Goal: Task Accomplishment & Management: Manage account settings

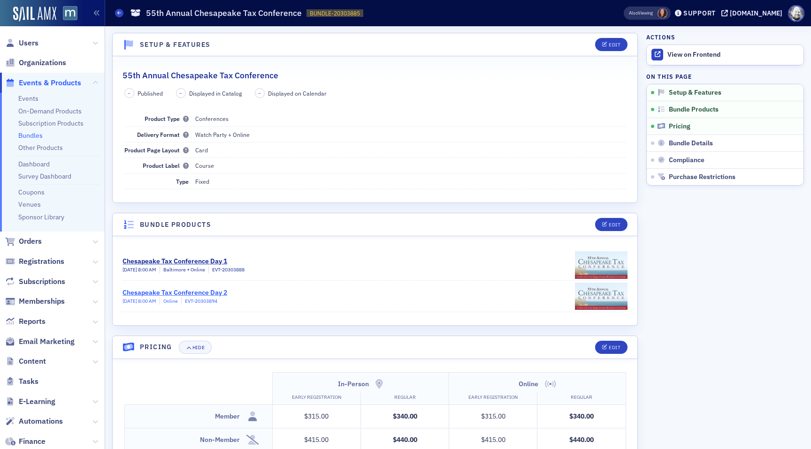
click at [195, 290] on div "Chesapeake Tax Conference Day 2" at bounding box center [174, 293] width 105 height 10
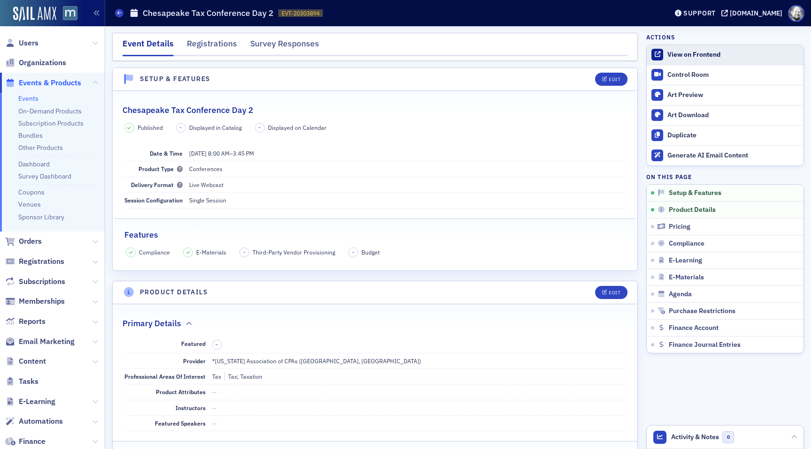
click at [715, 55] on div "View on Frontend" at bounding box center [732, 55] width 131 height 8
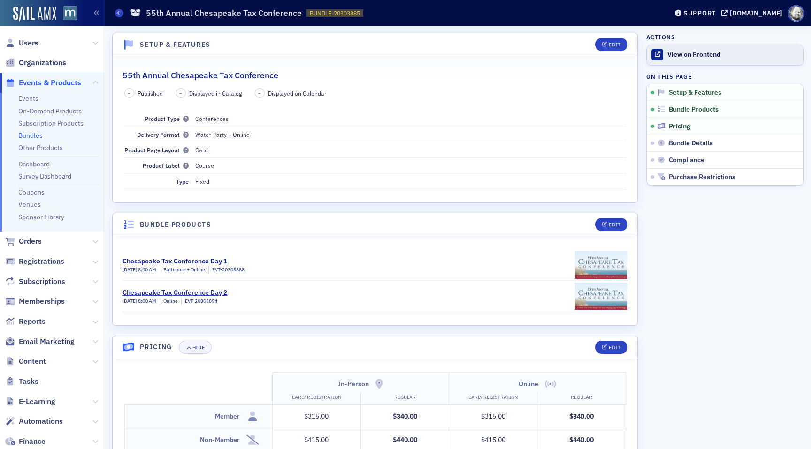
click at [696, 56] on div "View on Frontend" at bounding box center [732, 55] width 131 height 8
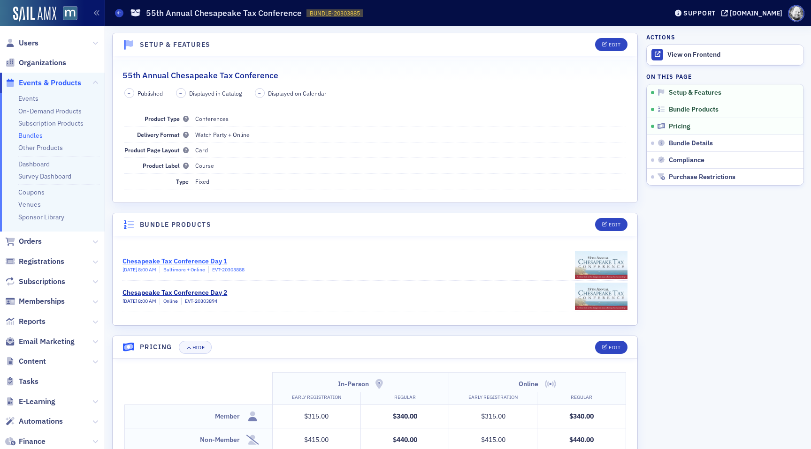
click at [192, 258] on div "Chesapeake Tax Conference Day 1" at bounding box center [183, 262] width 122 height 10
click at [190, 288] on div "Chesapeake Tax Conference Day 2" at bounding box center [174, 293] width 105 height 10
click at [30, 130] on ul "Events On-Demand Products Subscription Products Bundles Other Products Dashboar…" at bounding box center [52, 162] width 105 height 139
click at [30, 132] on link "Bundles" at bounding box center [30, 135] width 24 height 8
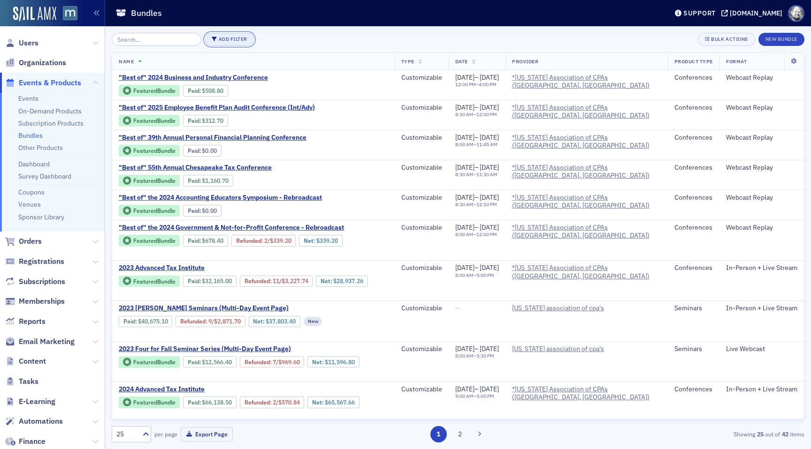
click at [222, 41] on button "Add Filter" at bounding box center [230, 39] width 50 height 13
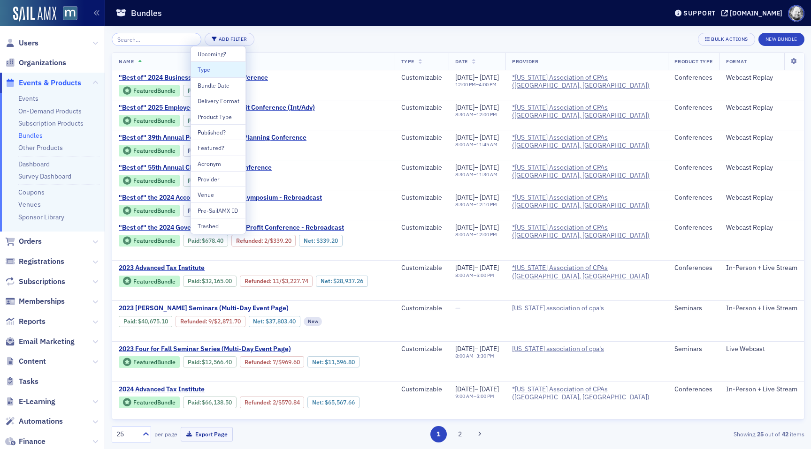
click at [221, 66] on div "Type" at bounding box center [219, 69] width 42 height 8
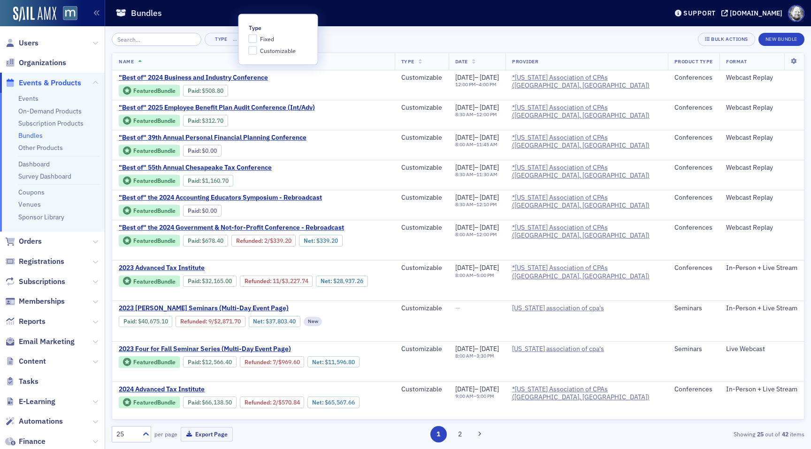
click at [269, 34] on div "Type Fixed Customizable" at bounding box center [278, 39] width 59 height 30
click at [267, 38] on span "Fixed" at bounding box center [267, 39] width 14 height 8
click at [257, 38] on input "Fixed" at bounding box center [253, 39] width 8 height 8
checkbox input "true"
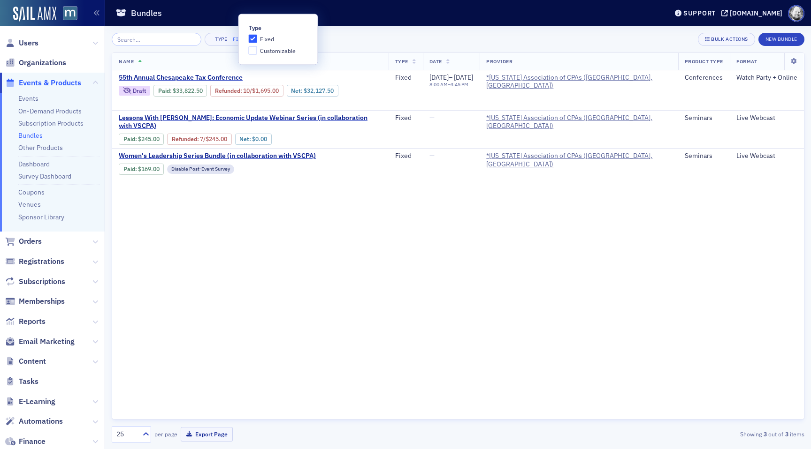
click at [373, 53] on th "Name" at bounding box center [250, 61] width 276 height 17
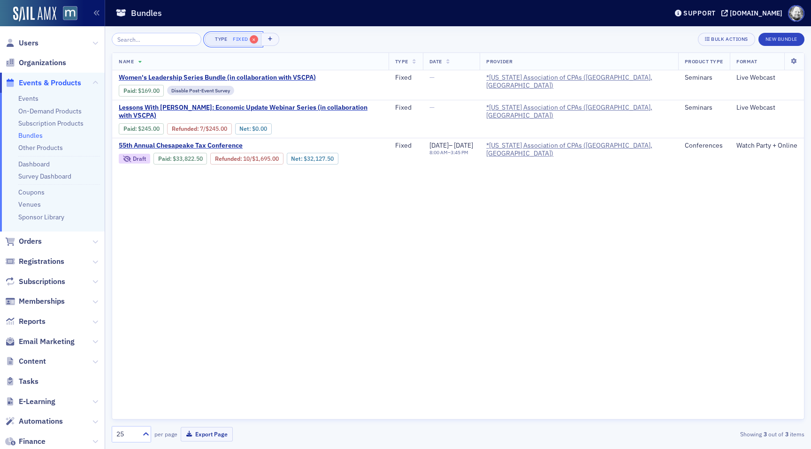
click at [250, 40] on span "×" at bounding box center [254, 39] width 8 height 8
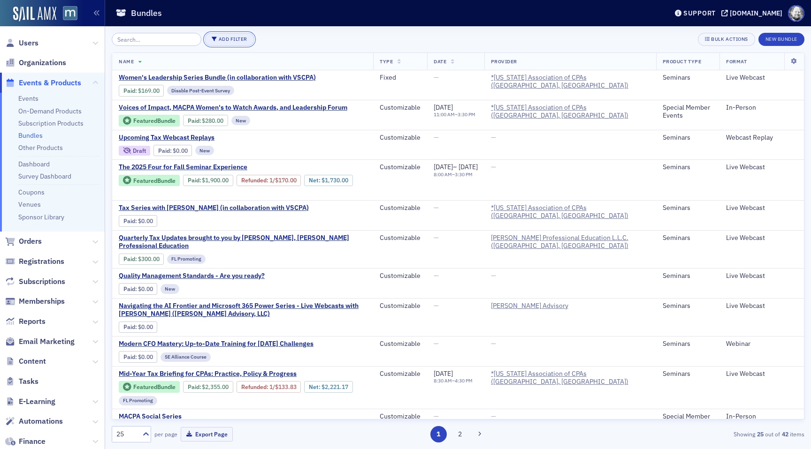
click at [214, 42] on button "Add Filter" at bounding box center [230, 39] width 50 height 13
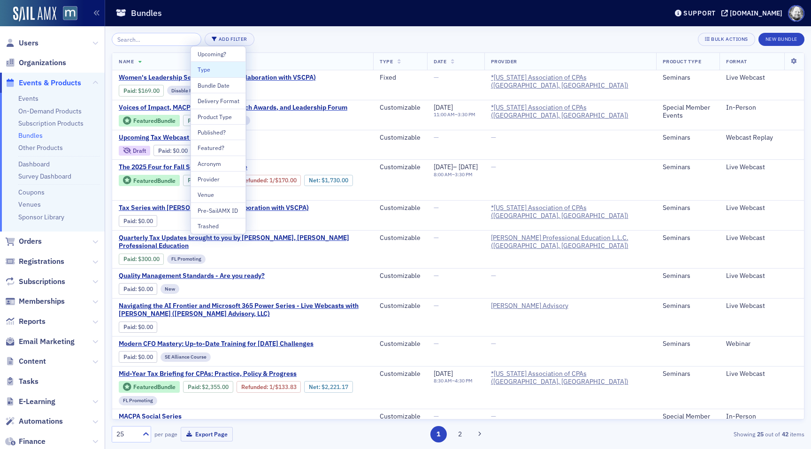
click at [210, 70] on div "Type" at bounding box center [219, 69] width 42 height 8
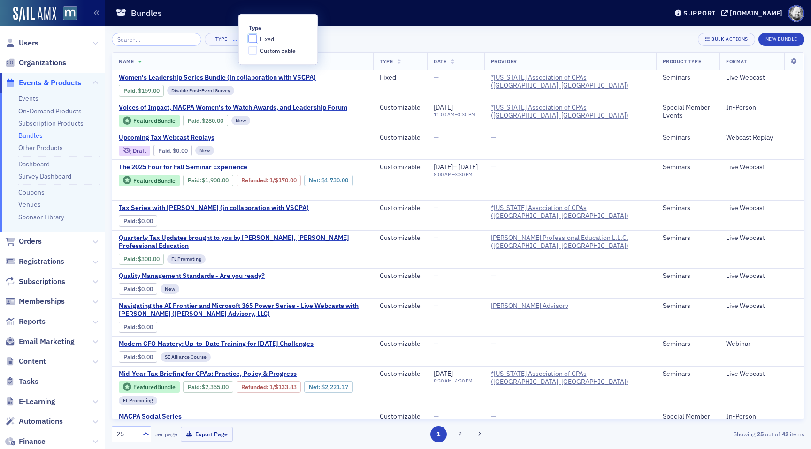
click at [254, 41] on input "Fixed" at bounding box center [253, 39] width 8 height 8
checkbox input "true"
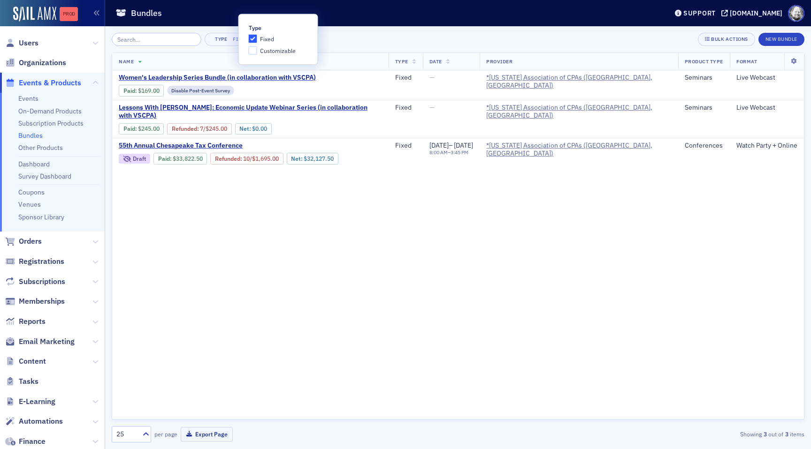
click at [73, 6] on div "Prod" at bounding box center [52, 14] width 105 height 26
click at [72, 13] on div "Prod" at bounding box center [69, 14] width 18 height 8
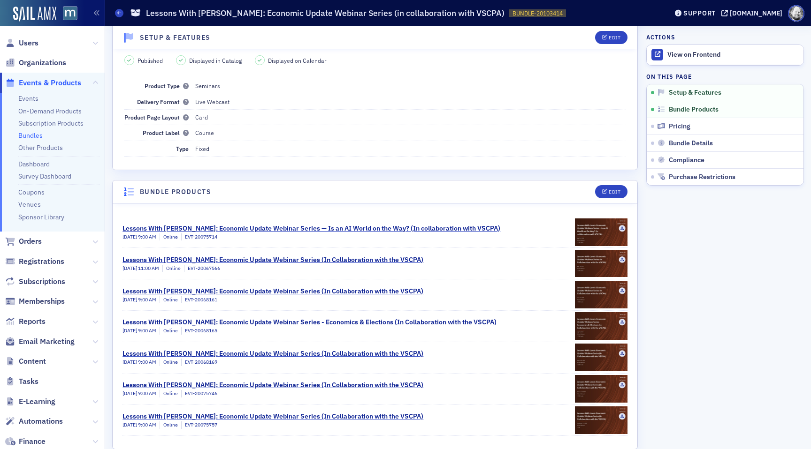
scroll to position [8, 0]
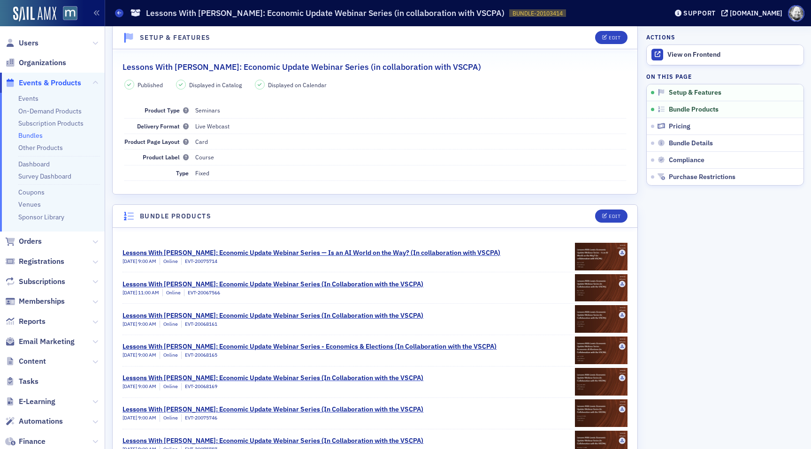
click at [38, 133] on link "Bundles" at bounding box center [30, 135] width 24 height 8
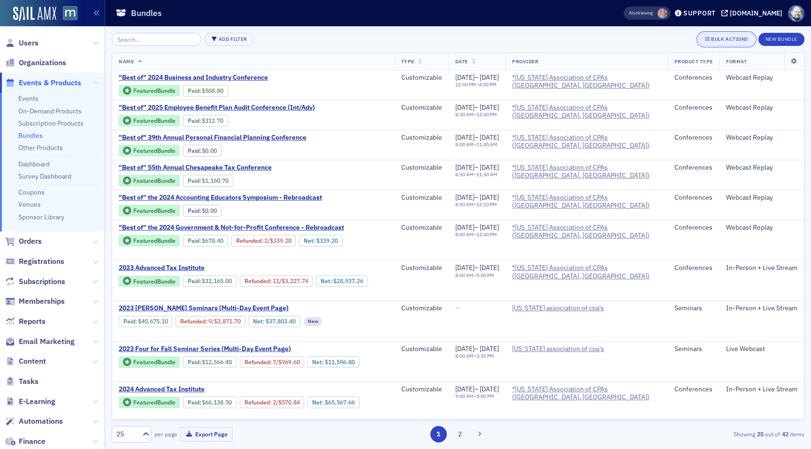
click at [724, 39] on div "Bulk Actions" at bounding box center [729, 39] width 37 height 5
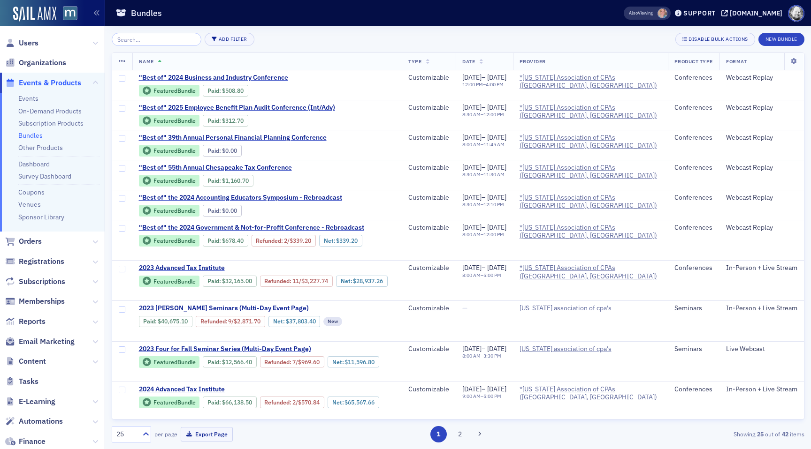
click at [119, 59] on icon at bounding box center [122, 62] width 7 height 8
click at [353, 38] on div "Add Filter Disable Bulk Actions New Bundle" at bounding box center [458, 39] width 692 height 13
click at [258, 79] on span ""Best of" 2024 Business and Industry Conference" at bounding box center [218, 78] width 158 height 8
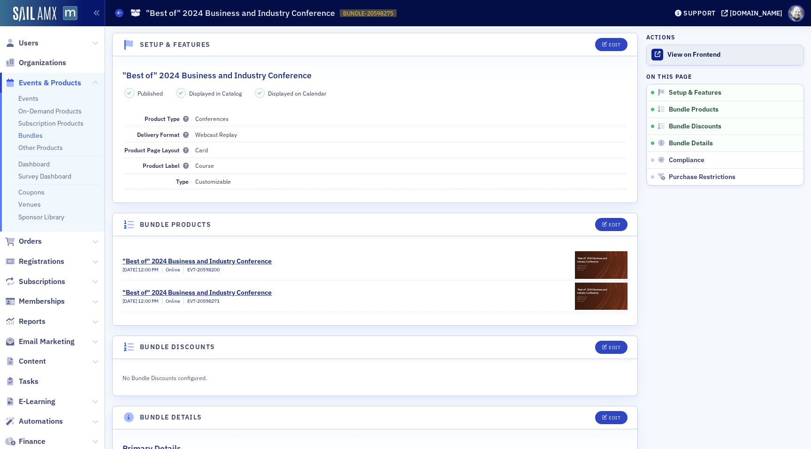
click at [685, 53] on div "View on Frontend" at bounding box center [732, 55] width 131 height 8
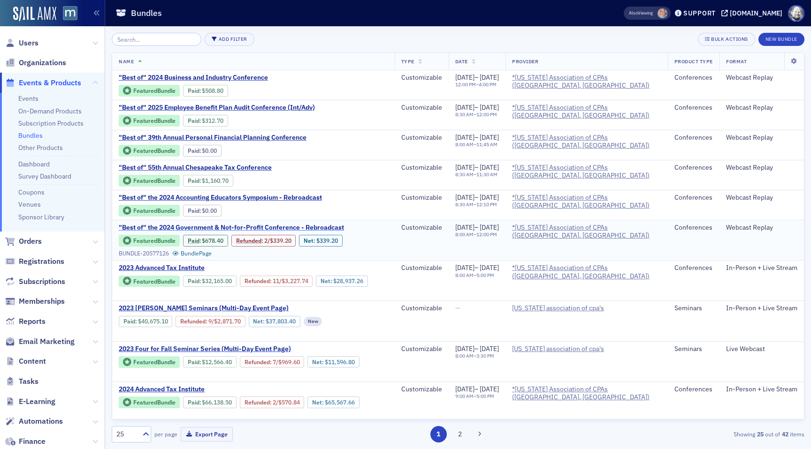
click at [297, 226] on span ""Best of" the 2024 Government & Not-for-Profit Conference - Rebroadcast" at bounding box center [231, 228] width 225 height 8
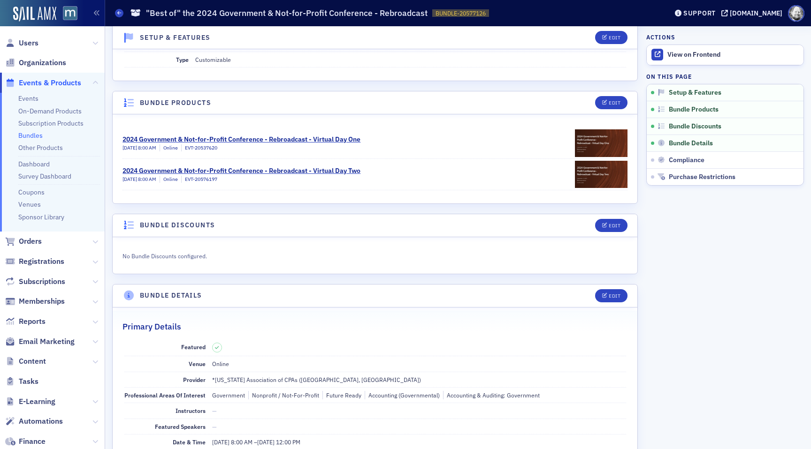
scroll to position [626, 0]
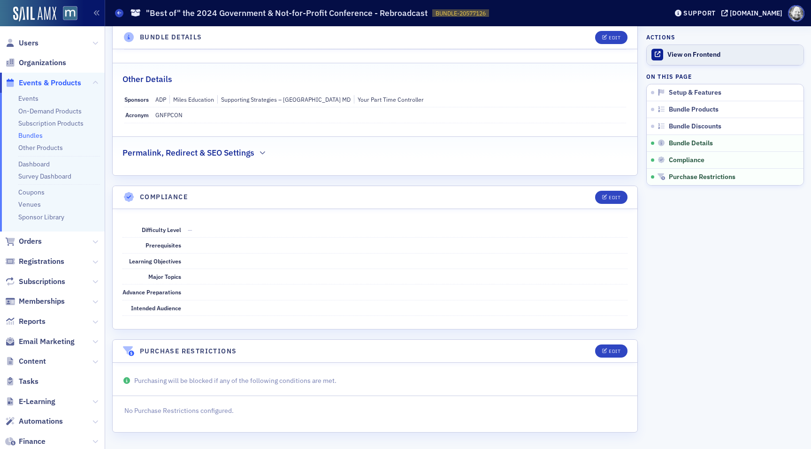
click at [676, 51] on div "View on Frontend" at bounding box center [732, 55] width 131 height 8
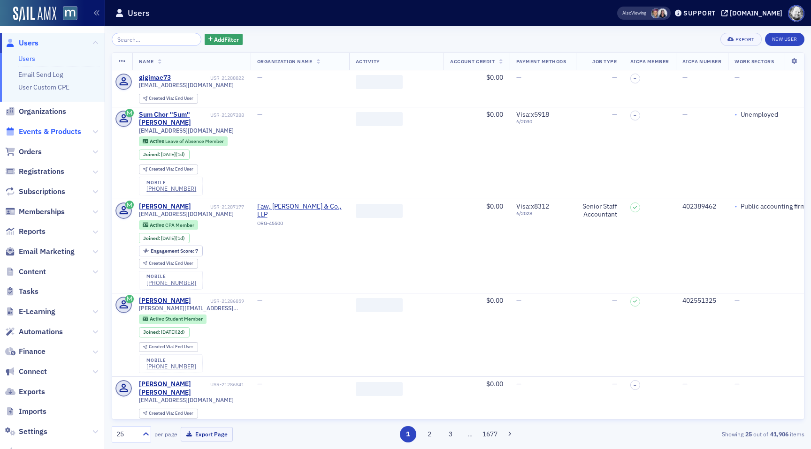
click at [39, 132] on span "Events & Products" at bounding box center [50, 132] width 62 height 10
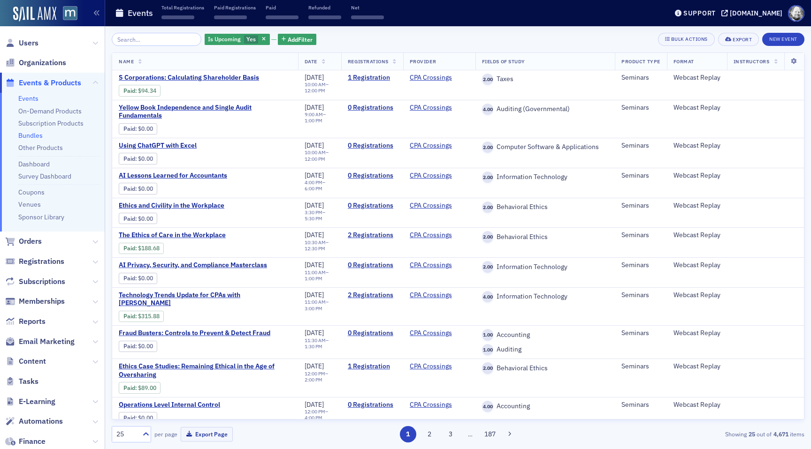
click at [34, 135] on link "Bundles" at bounding box center [30, 135] width 24 height 8
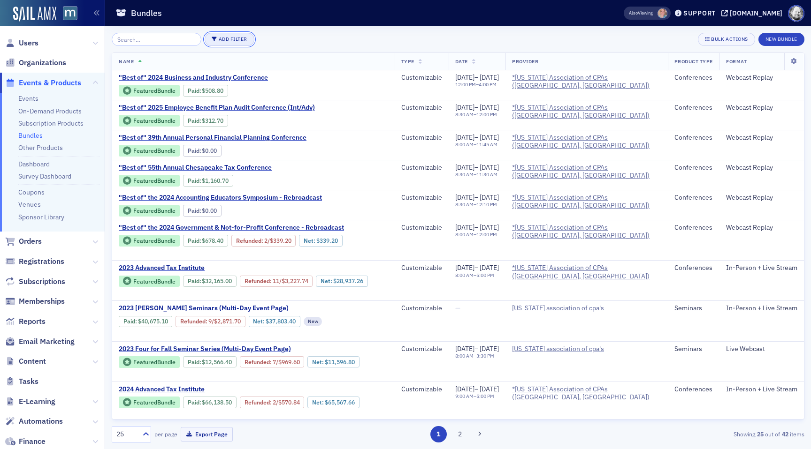
click at [226, 38] on button "Add Filter" at bounding box center [230, 39] width 50 height 13
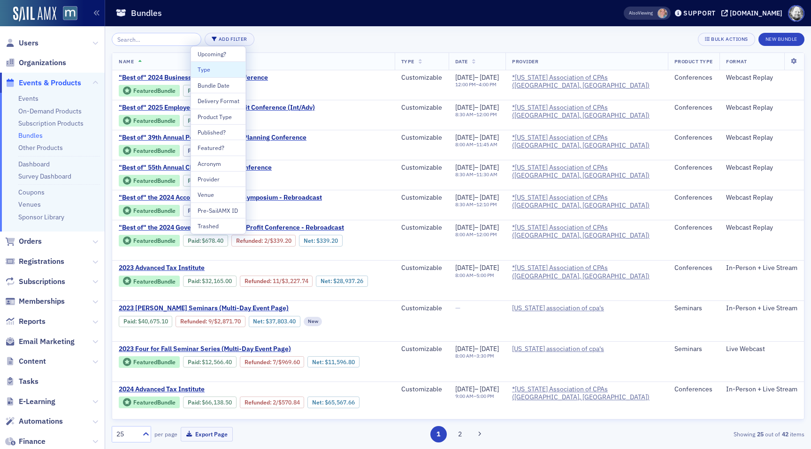
click at [224, 70] on div "Type" at bounding box center [219, 69] width 42 height 8
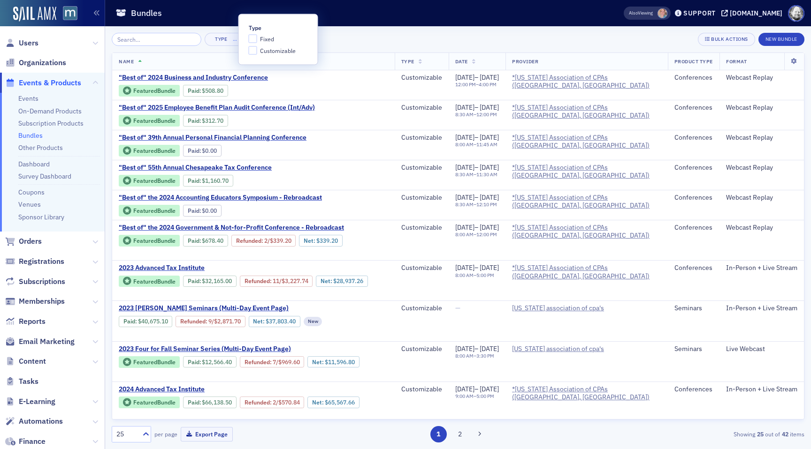
click at [263, 40] on span "Fixed" at bounding box center [267, 39] width 14 height 8
click at [257, 40] on input "Fixed" at bounding box center [253, 39] width 8 height 8
checkbox input "true"
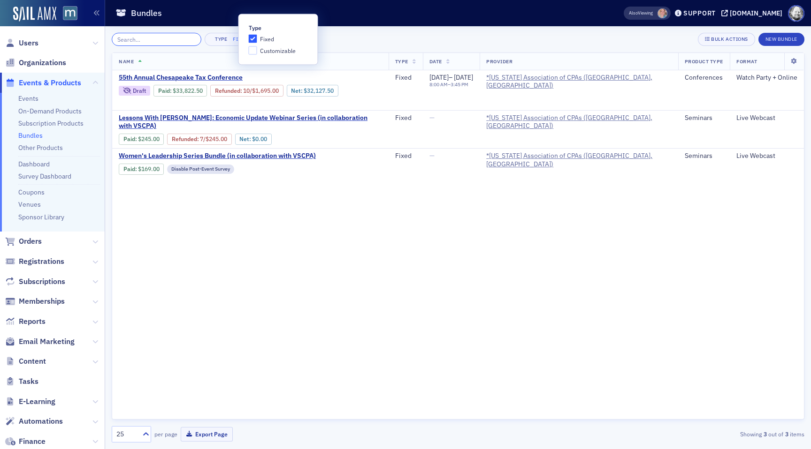
click at [148, 41] on input "search" at bounding box center [157, 39] width 90 height 13
paste input "Lessons With Lewis"
type input "Lessons With Lewis"
click at [307, 27] on div "Type Fixed × Bulk Actions New Bundle Name Type Date Provider Product Type Forma…" at bounding box center [458, 237] width 692 height 423
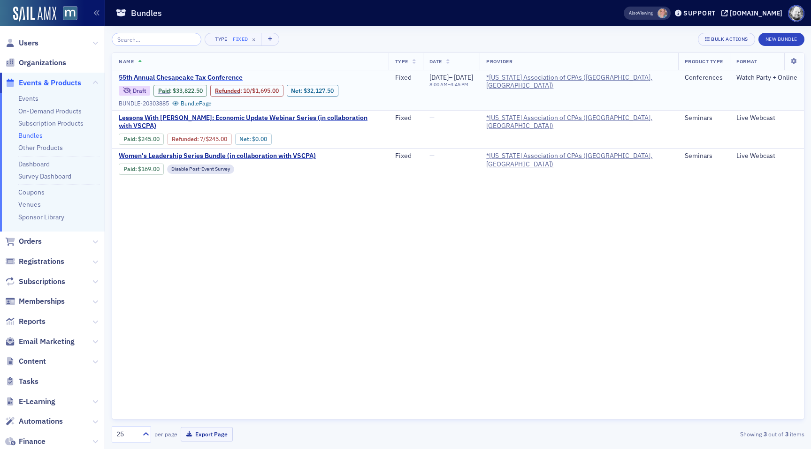
click at [220, 76] on span "55th Annual Chesapeake Tax Conference" at bounding box center [198, 78] width 158 height 8
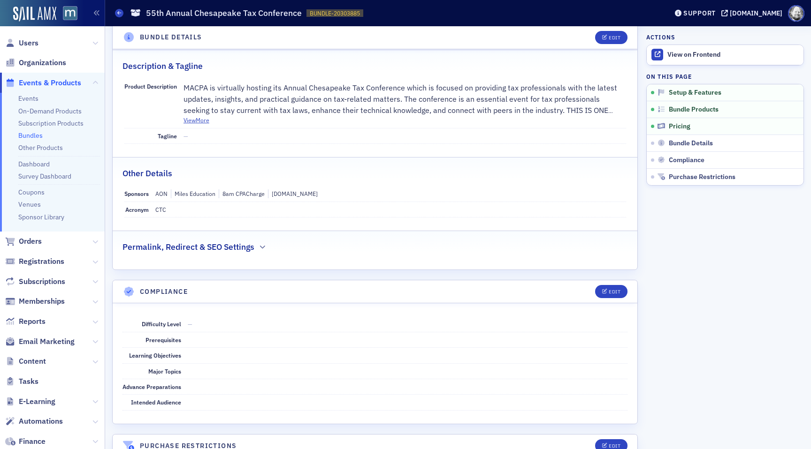
scroll to position [801, 0]
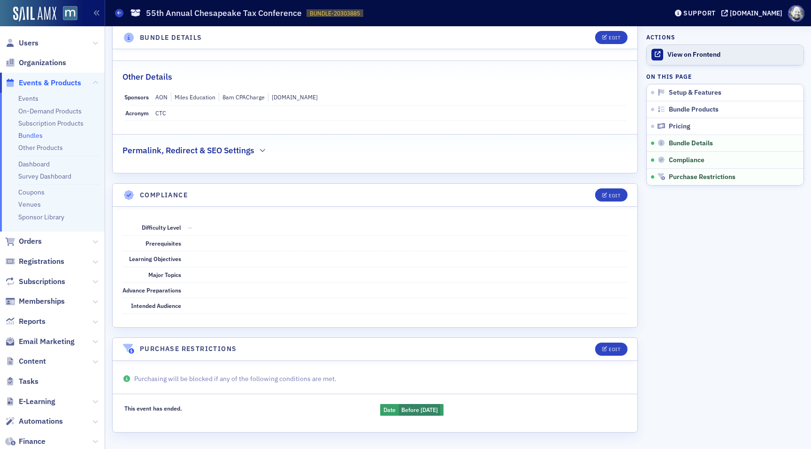
click at [691, 61] on link "View on Frontend" at bounding box center [724, 55] width 157 height 20
click at [616, 351] on div "Edit" at bounding box center [614, 349] width 12 height 5
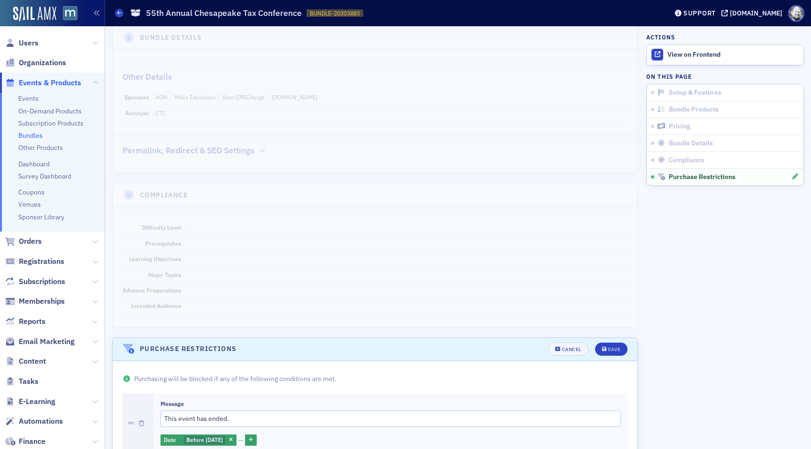
scroll to position [853, 0]
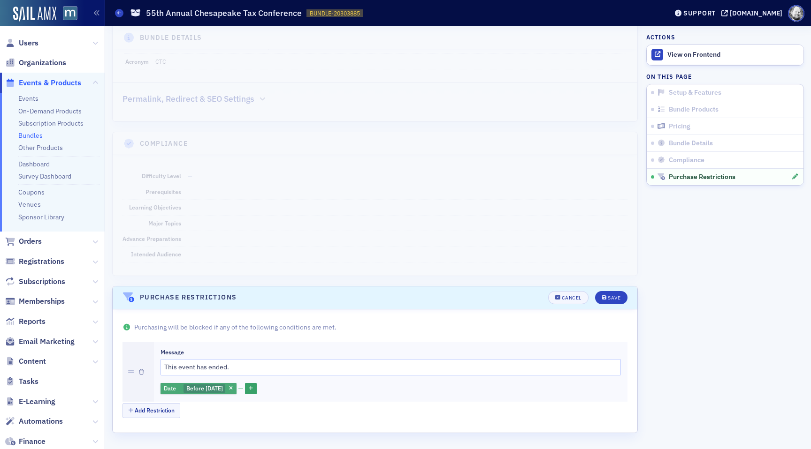
click at [198, 388] on span "Before 8/22/2025" at bounding box center [204, 389] width 37 height 8
select select "7"
select select "2025"
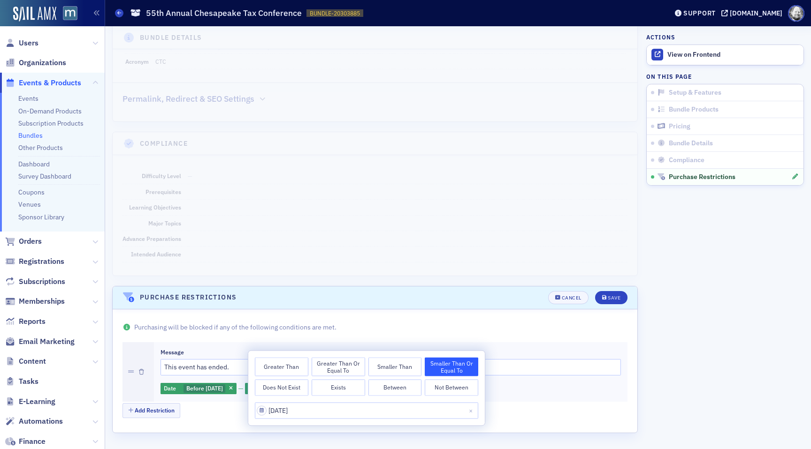
click at [404, 398] on div "Greater Than Greater Than or Equal To Smaller Than Smaller Than or Equal To Doe…" at bounding box center [366, 388] width 236 height 75
click at [392, 364] on button "Smaller Than" at bounding box center [394, 367] width 53 height 19
click at [334, 360] on button "Greater Than or Equal To" at bounding box center [338, 367] width 53 height 19
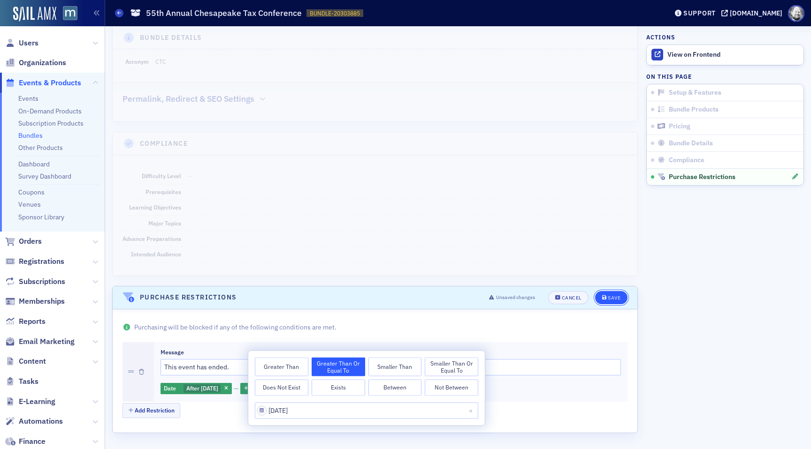
click at [608, 297] on div "Save" at bounding box center [614, 298] width 13 height 5
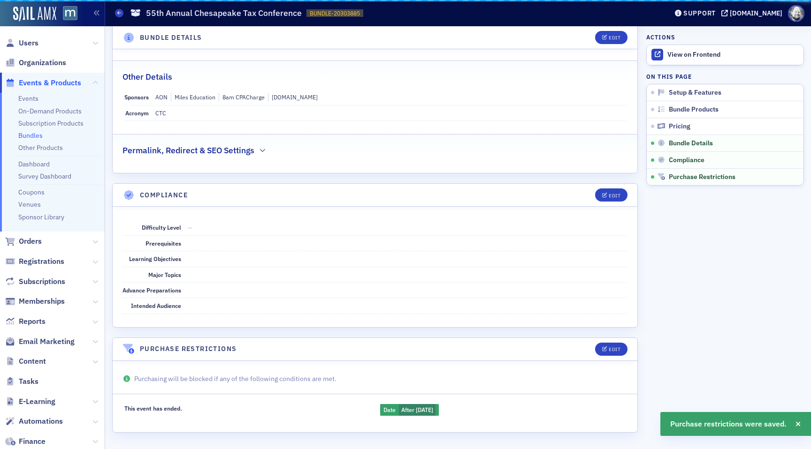
scroll to position [801, 0]
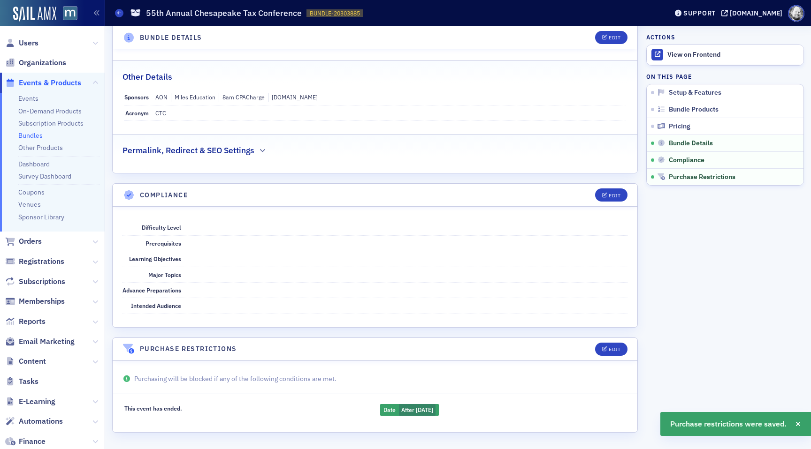
click at [705, 42] on div "Actions View on Frontend On this page Setup & Features Bundle Products Pricing …" at bounding box center [725, 109] width 158 height 153
click at [705, 55] on div "View on Frontend" at bounding box center [732, 55] width 131 height 8
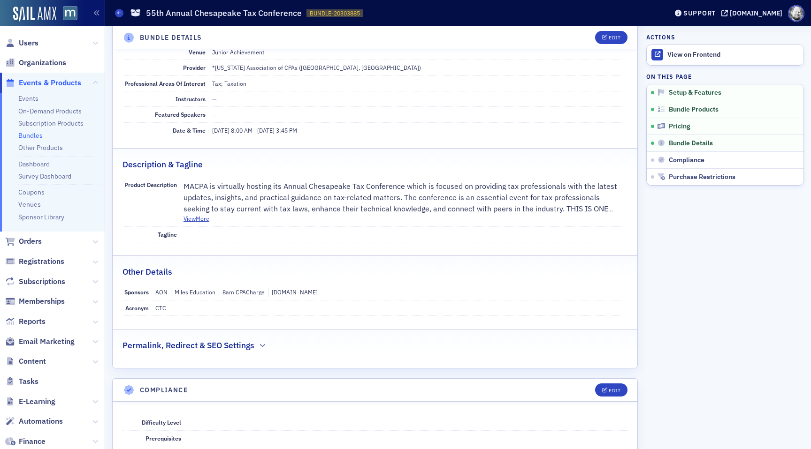
scroll to position [801, 0]
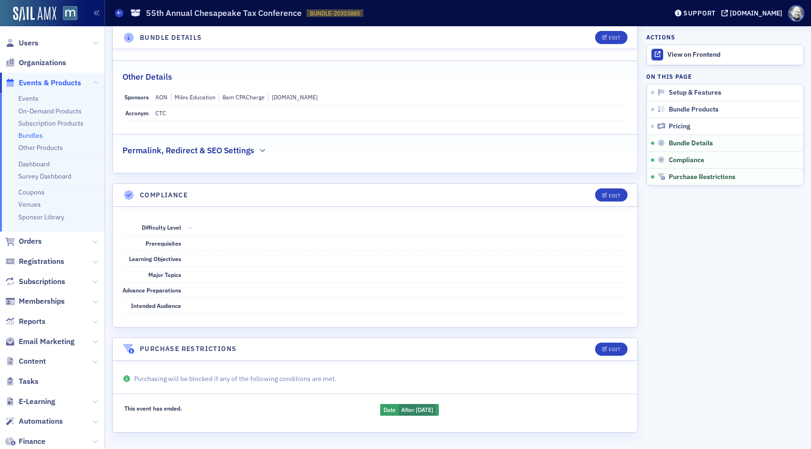
click at [35, 136] on link "Bundles" at bounding box center [30, 135] width 24 height 8
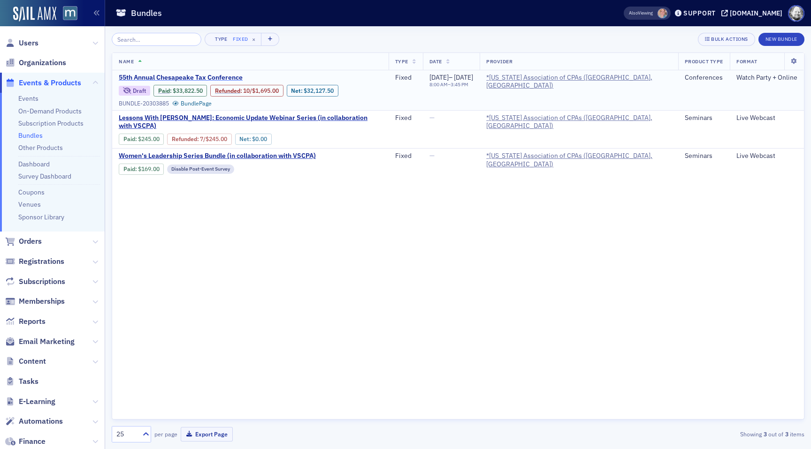
click at [226, 77] on span "55th Annual Chesapeake Tax Conference" at bounding box center [198, 78] width 158 height 8
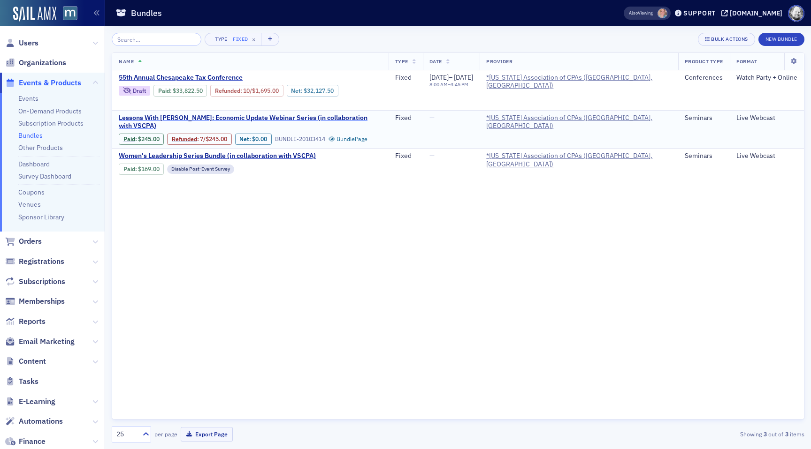
click at [227, 119] on span "Lessons With [PERSON_NAME]: Economic Update Webinar Series (in collaboration wi…" at bounding box center [250, 122] width 263 height 16
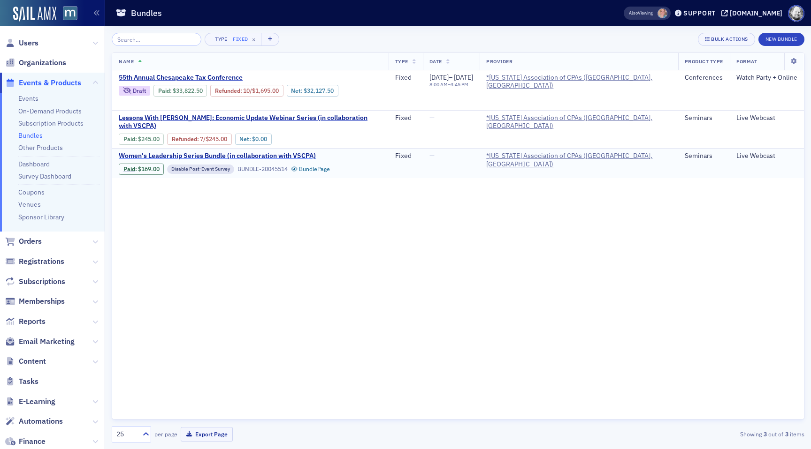
click at [226, 152] on span "Women's Leadership Series Bundle (in collaboration with VSCPA)" at bounding box center [217, 156] width 197 height 8
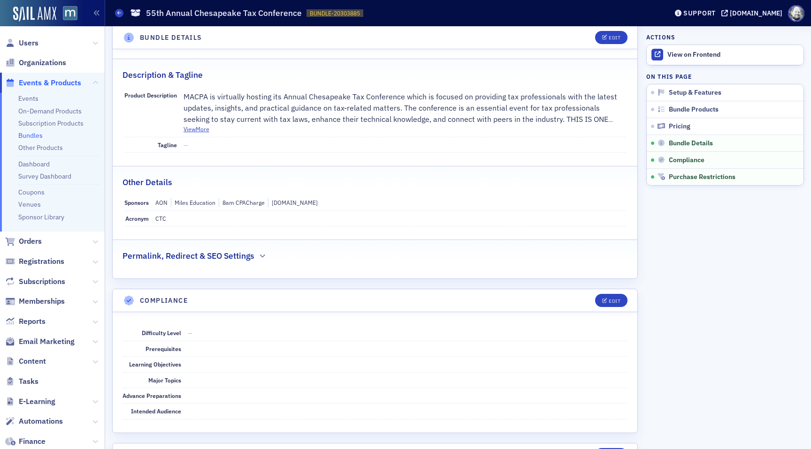
scroll to position [801, 0]
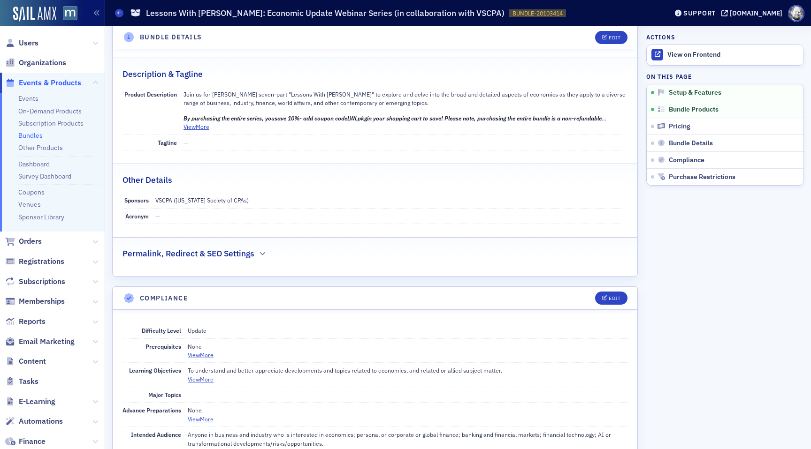
scroll to position [981, 0]
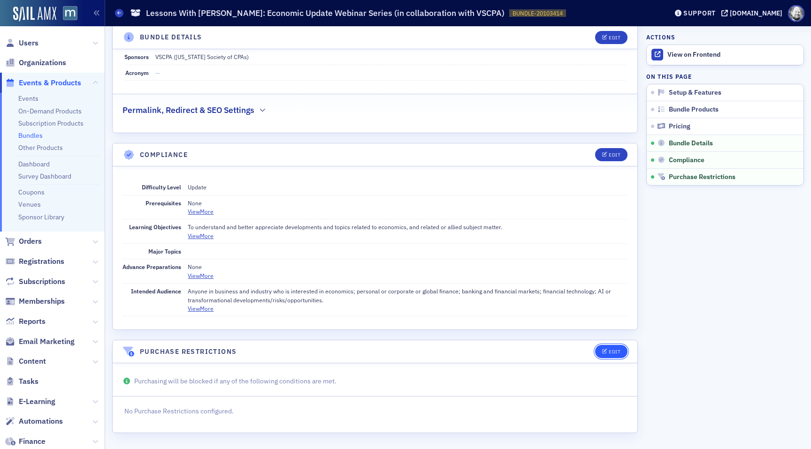
click at [609, 353] on div "Edit" at bounding box center [614, 352] width 12 height 5
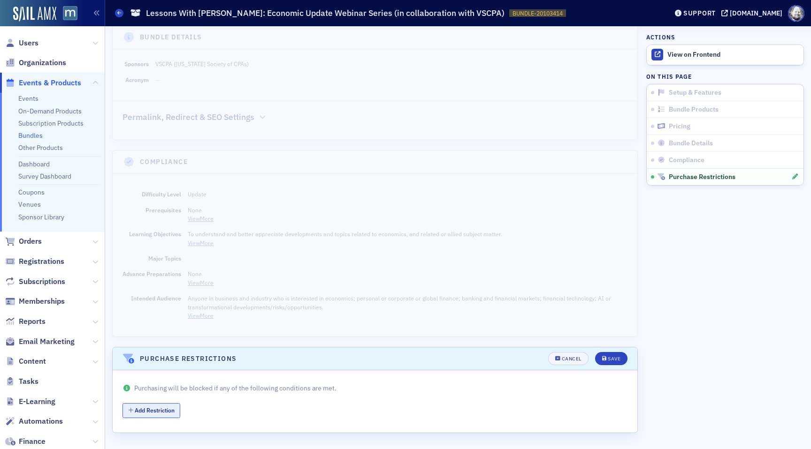
click at [175, 406] on button "Add Restriction" at bounding box center [151, 410] width 58 height 15
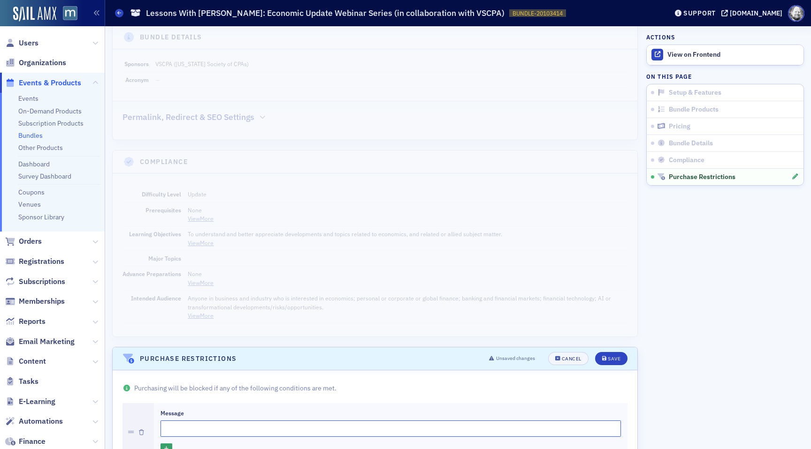
click at [186, 423] on input "Message" at bounding box center [390, 429] width 460 height 16
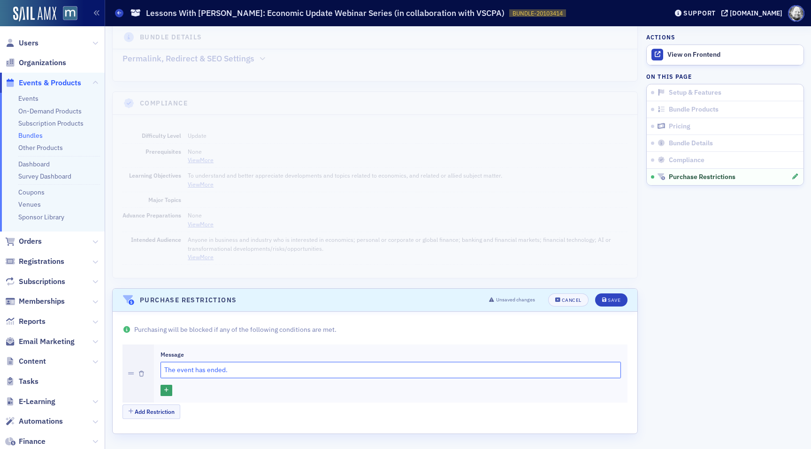
scroll to position [1034, 0]
click at [192, 371] on input "The event has ended." at bounding box center [390, 369] width 460 height 16
type input "The event has ended."
click at [169, 388] on button "button" at bounding box center [166, 390] width 12 height 12
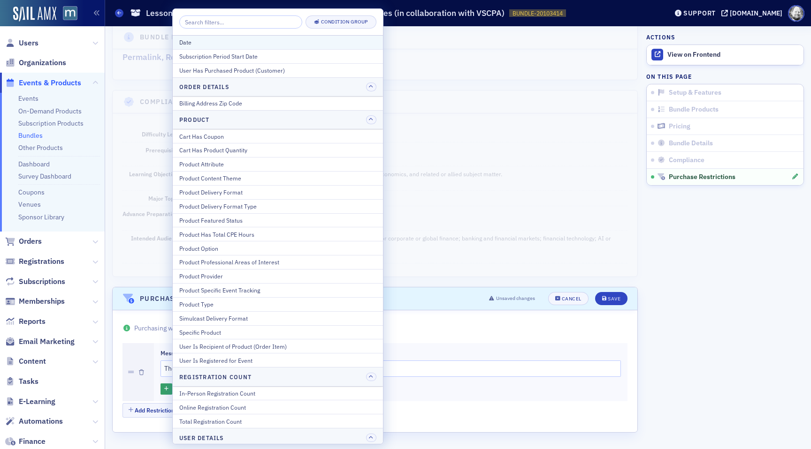
click at [221, 44] on div "Date" at bounding box center [277, 42] width 197 height 8
select select "7"
select select "2025"
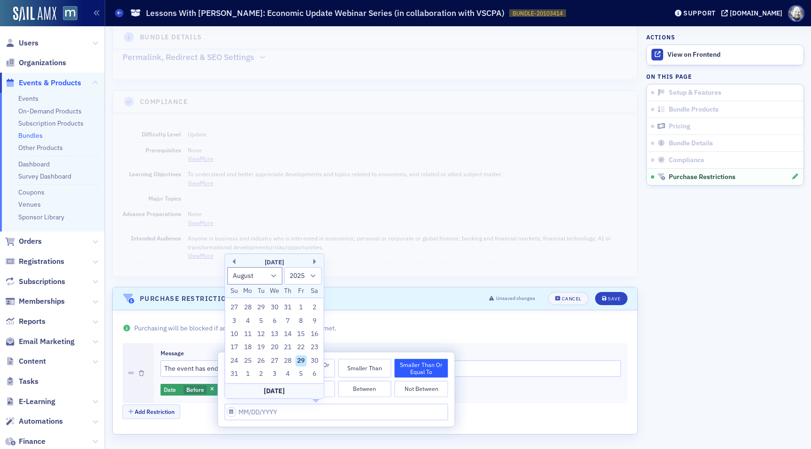
click at [352, 374] on button "Smaller Than" at bounding box center [364, 368] width 53 height 19
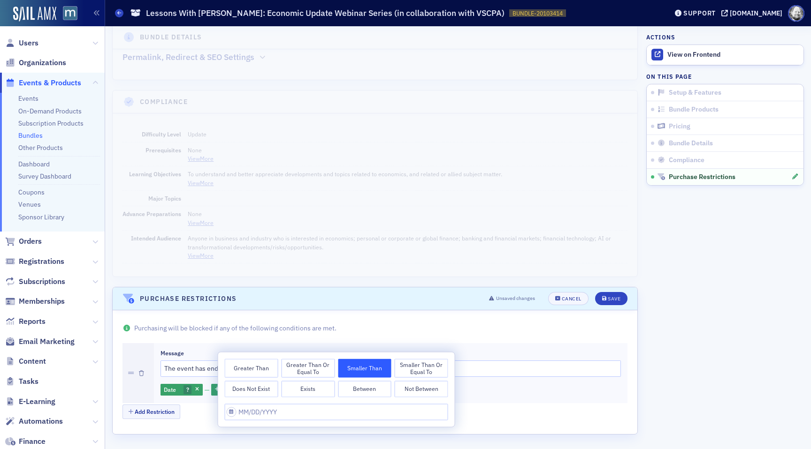
click at [319, 370] on button "Greater Than or Equal To" at bounding box center [307, 368] width 53 height 19
click at [281, 408] on input "text" at bounding box center [336, 412] width 223 height 16
select select "7"
select select "2025"
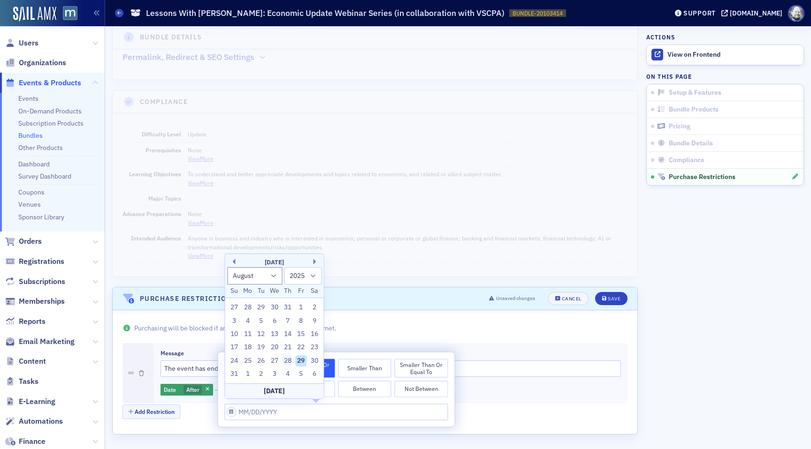
click at [287, 356] on div "28" at bounding box center [287, 361] width 11 height 11
type input "08/28/2025"
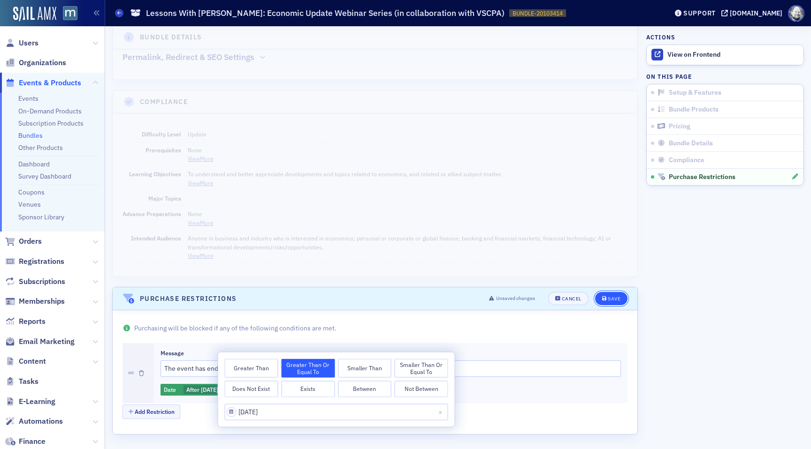
click at [606, 302] on button "Save" at bounding box center [611, 298] width 32 height 13
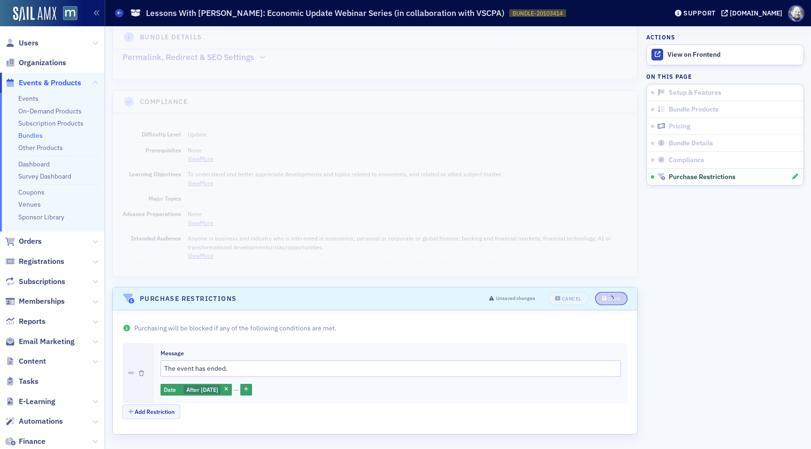
scroll to position [983, 0]
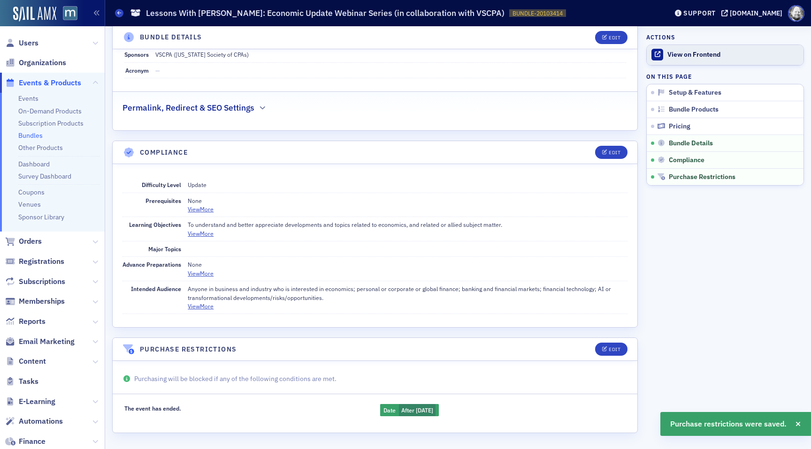
click at [697, 52] on div "View on Frontend" at bounding box center [732, 55] width 131 height 8
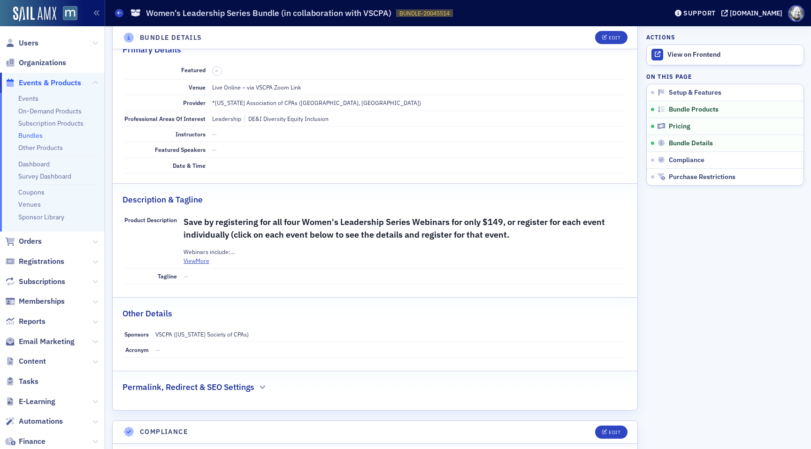
scroll to position [852, 0]
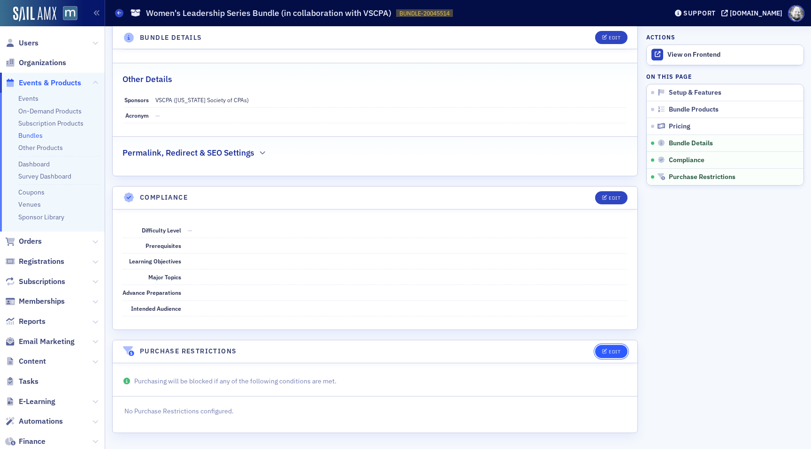
click at [607, 353] on span "Edit" at bounding box center [611, 352] width 18 height 5
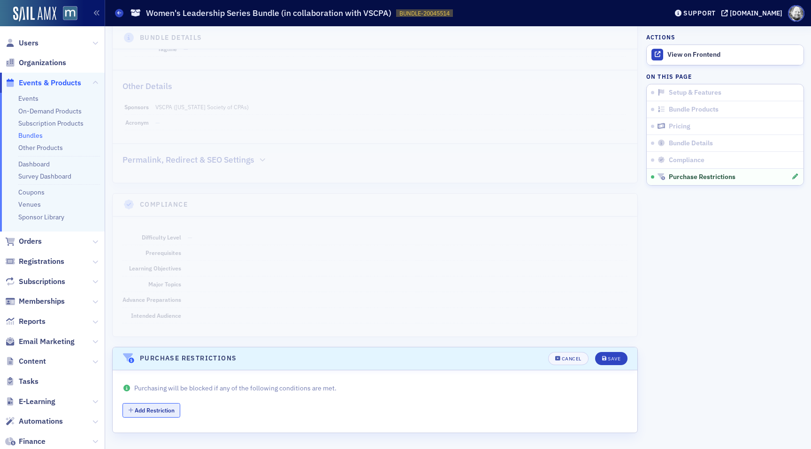
click at [133, 410] on icon "button" at bounding box center [130, 411] width 5 height 6
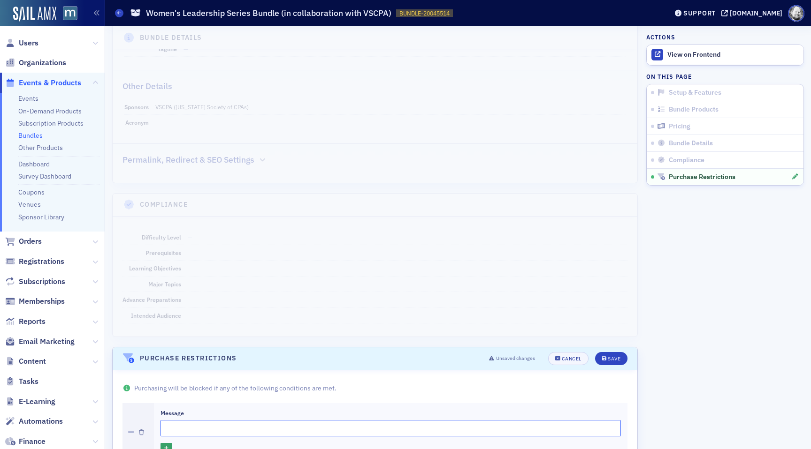
click at [239, 426] on input "Message" at bounding box center [390, 428] width 460 height 16
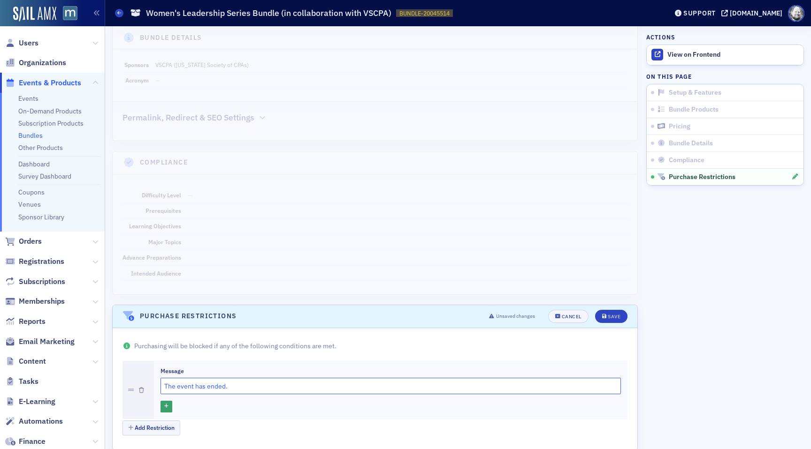
scroll to position [904, 0]
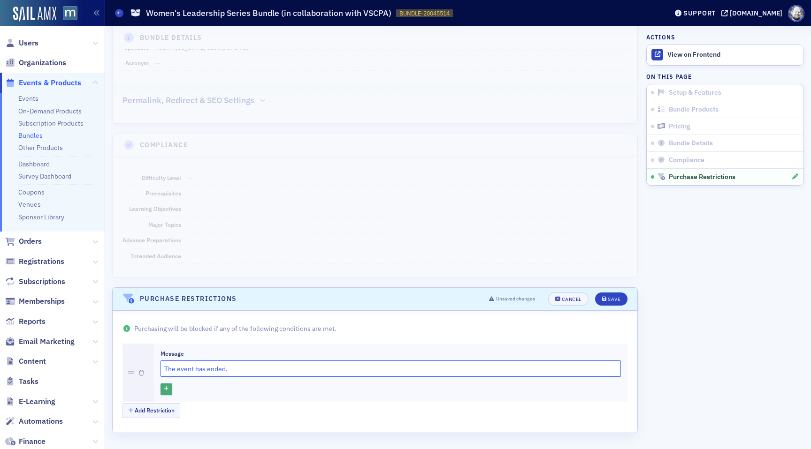
type input "The event has ended."
click at [168, 390] on icon "button" at bounding box center [166, 389] width 4 height 5
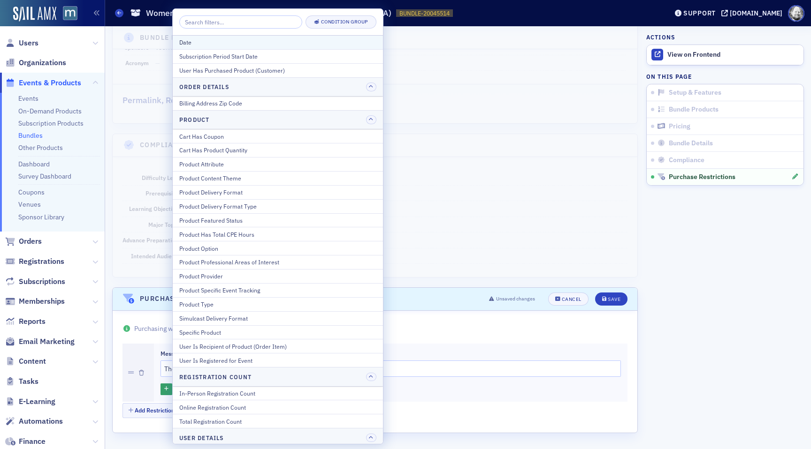
click at [260, 47] on button "Date" at bounding box center [278, 43] width 210 height 14
select select "7"
select select "2025"
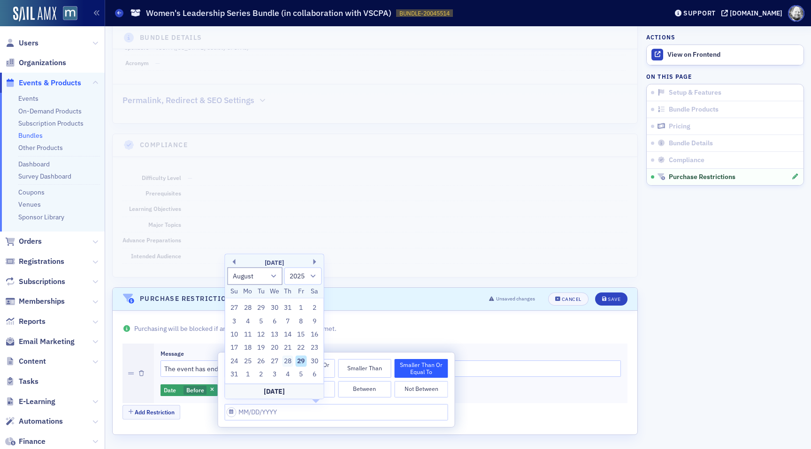
click at [286, 363] on div "28" at bounding box center [287, 361] width 11 height 11
type input "08/28/2025"
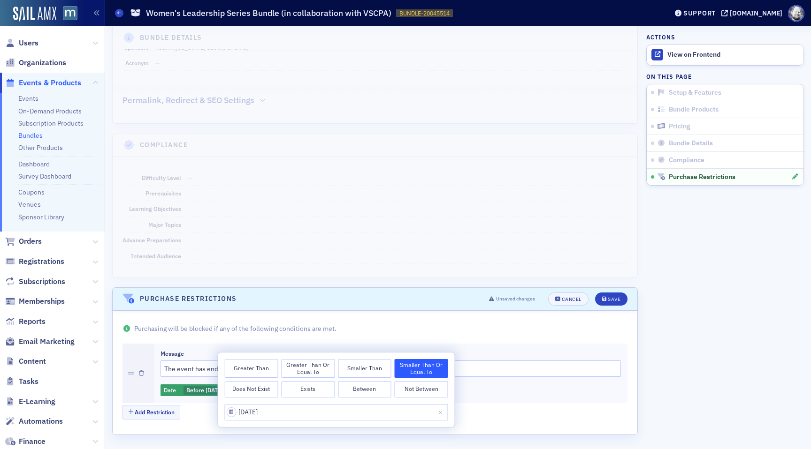
click at [297, 365] on button "Greater Than or Equal To" at bounding box center [307, 368] width 53 height 19
click at [617, 300] on div "Save" at bounding box center [614, 299] width 13 height 5
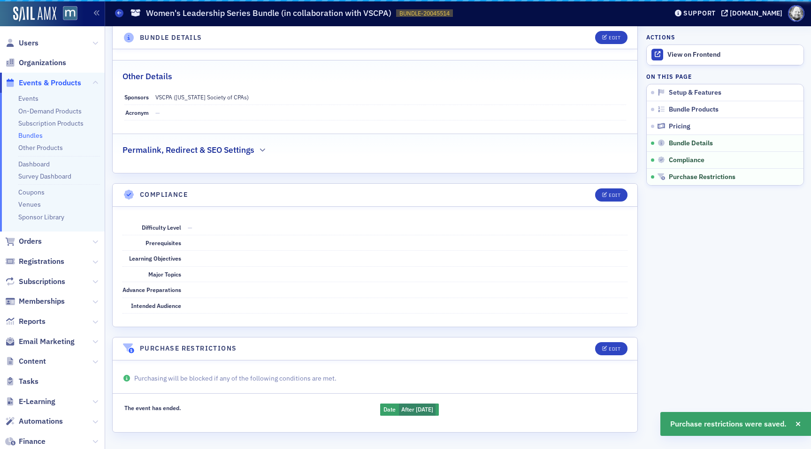
scroll to position [854, 0]
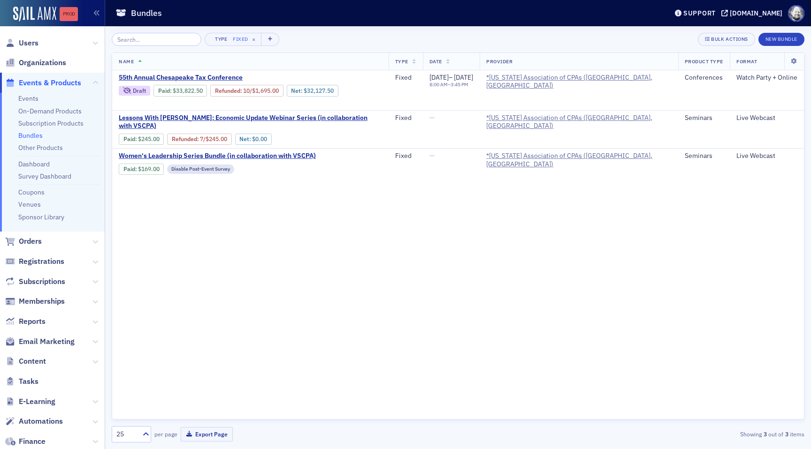
click at [71, 15] on div "Prod" at bounding box center [69, 14] width 18 height 8
